Goal: Task Accomplishment & Management: Use online tool/utility

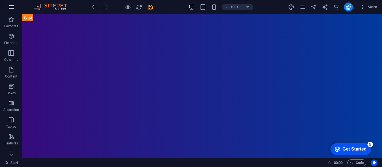
click at [11, 5] on icon "button" at bounding box center [11, 7] width 7 height 7
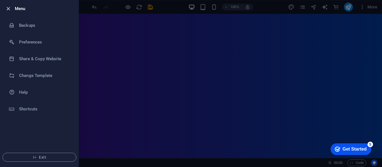
click at [7, 6] on icon "button" at bounding box center [8, 9] width 6 height 6
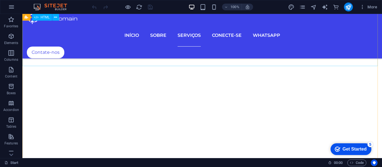
scroll to position [2195, 0]
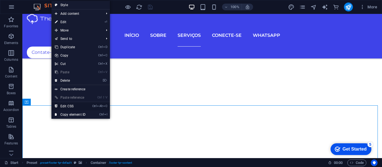
click at [67, 105] on link "Ctrl Alt C Edit CSS" at bounding box center [69, 106] width 37 height 8
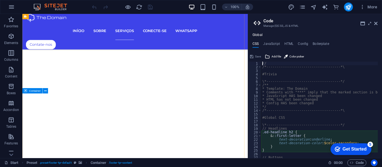
scroll to position [1841, 0]
type textarea ".footer-tyr-box-form { order: -1; }"
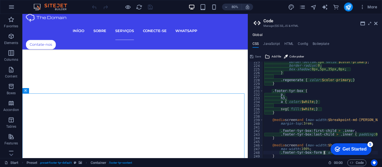
scroll to position [718, 0]
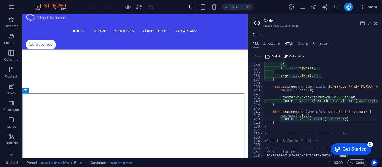
type textarea "<a href="#main-content" class="wv-link-content button">Skip to main content</a>"
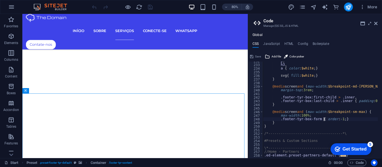
scroll to position [735, 0]
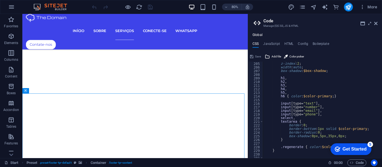
scroll to position [584, 0]
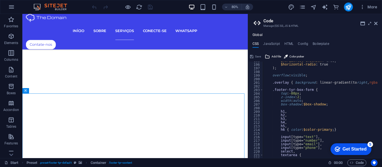
type textarea "w"
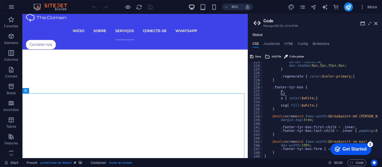
scroll to position [651, 0]
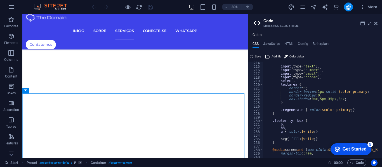
type textarea "b"
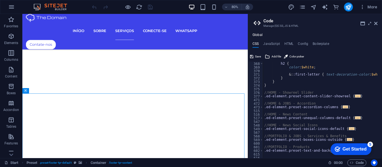
scroll to position [802, 0]
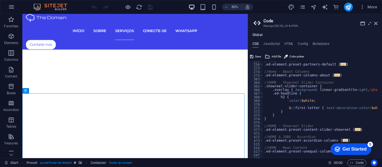
type textarea "}"
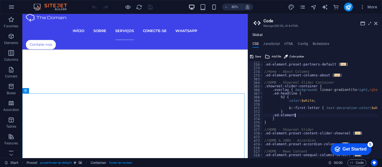
scroll to position [0, 3]
type textarea ".ed-element {}"
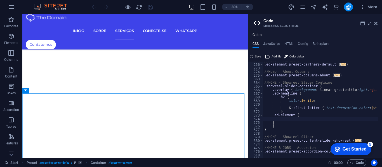
type textarea "m"
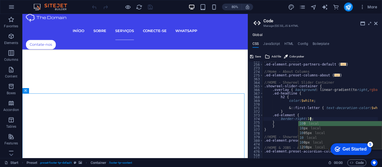
scroll to position [0, 4]
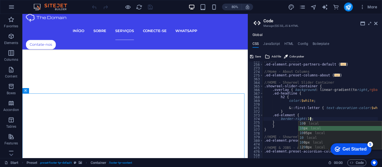
type textarea "border-right: 10px;"
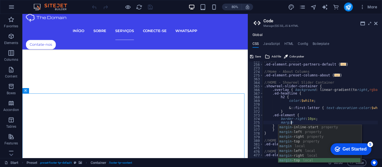
scroll to position [33, 0]
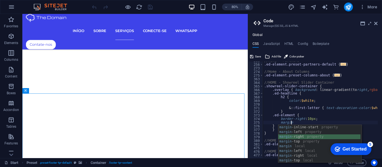
type textarea "margin-right: ;"
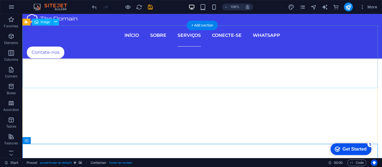
scroll to position [2157, 0]
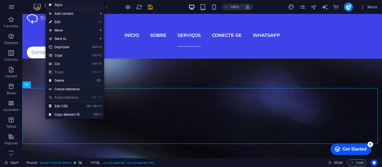
click at [56, 105] on link "Ctrl Alt C Edit CSS" at bounding box center [64, 106] width 37 height 8
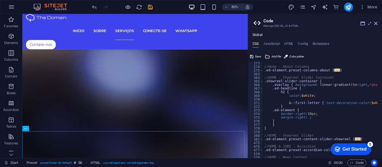
scroll to position [824, 0]
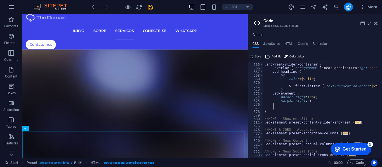
click at [309, 97] on div "//HOME - Showreel Slider Container .showreel-slider-container { .overlay { back…" at bounding box center [374, 109] width 223 height 100
click at [307, 101] on div "//HOME - Showreel Slider Container .showreel-slider-container { .overlay { back…" at bounding box center [374, 109] width 223 height 100
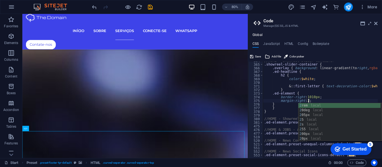
scroll to position [0, 4]
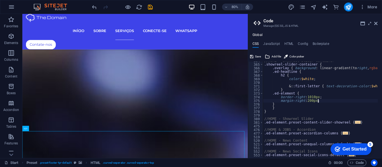
type textarea "}"
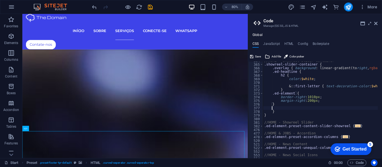
scroll to position [0, 1]
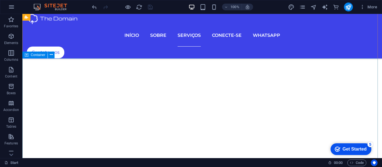
scroll to position [2213, 0]
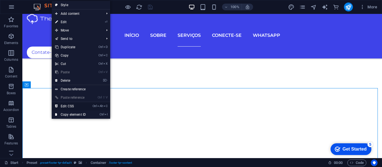
click at [62, 106] on link "Ctrl Alt C Edit CSS" at bounding box center [70, 106] width 37 height 8
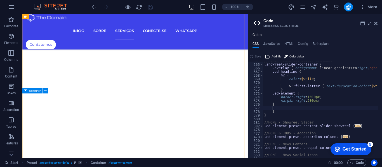
scroll to position [1841, 0]
type textarea ".footer-tyr-box-form { order: -1; }"
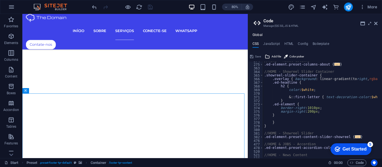
scroll to position [813, 0]
click at [277, 120] on div "//Home - About Columns .ed-element.preset-columns-about { ... } //HOME - Showre…" at bounding box center [374, 109] width 223 height 100
type textarea ".ed-container {}"
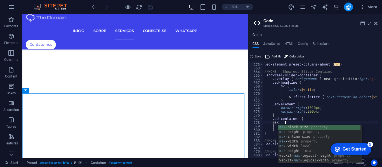
scroll to position [0, 2]
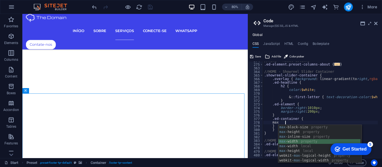
type textarea "max-width: ;"
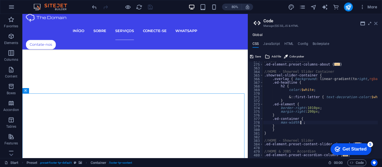
click at [375, 21] on icon at bounding box center [375, 23] width 3 height 4
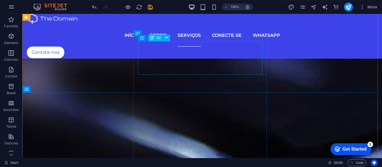
scroll to position [2208, 0]
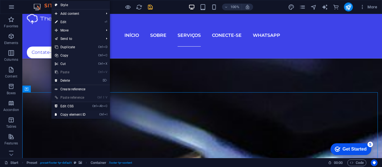
click at [61, 105] on link "Ctrl Alt C Edit CSS" at bounding box center [69, 106] width 37 height 8
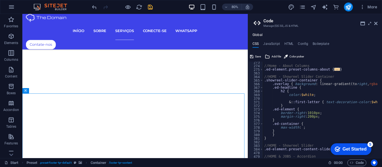
scroll to position [808, 0]
click at [301, 129] on div "//Home - About Columns .ed-element.preset-columns-about { ... } //HOME - Showre…" at bounding box center [374, 111] width 223 height 100
type textarea "max-width: 1015px;"
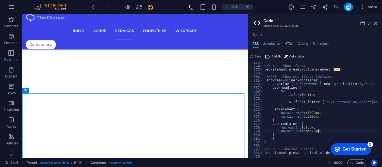
scroll to position [0, 5]
type textarea "}"
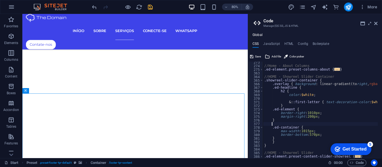
scroll to position [0, 1]
type textarea "}"
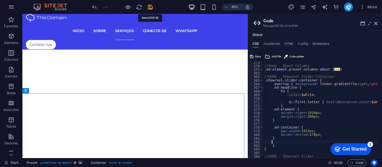
click at [150, 6] on icon "save" at bounding box center [150, 7] width 6 height 6
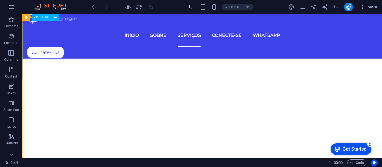
scroll to position [2148, 0]
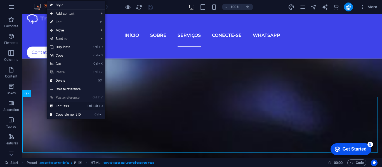
click at [62, 105] on link "Ctrl Alt C Edit CSS" at bounding box center [65, 106] width 37 height 8
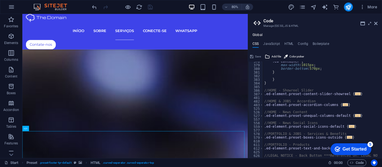
scroll to position [807, 0]
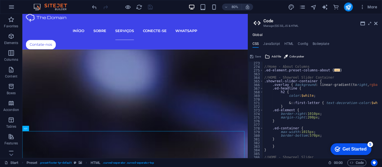
click at [320, 136] on div "//Home - About Columns .ed-element.preset-columns-about { ... } //HOME - Showre…" at bounding box center [374, 111] width 223 height 100
type textarea "}"
drag, startPoint x: 252, startPoint y: 55, endPoint x: 240, endPoint y: 58, distance: 11.9
click at [252, 55] on icon at bounding box center [251, 56] width 3 height 7
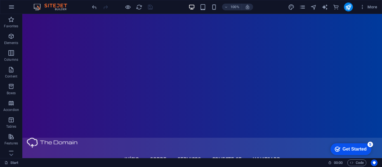
scroll to position [0, 0]
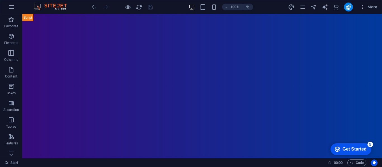
drag, startPoint x: 381, startPoint y: 110, endPoint x: 391, endPoint y: 26, distance: 84.7
